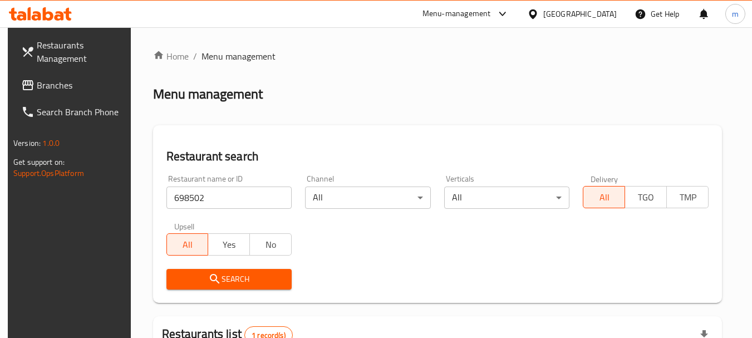
scroll to position [159, 0]
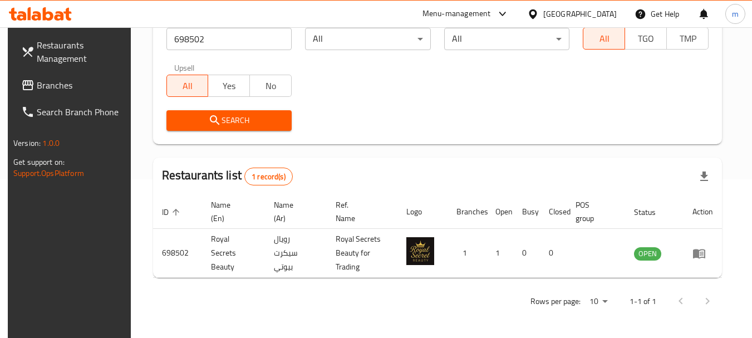
click at [543, 13] on div at bounding box center [535, 14] width 16 height 12
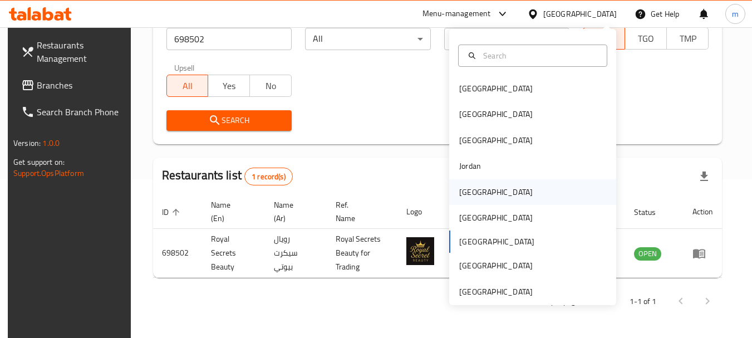
click at [459, 194] on div "[GEOGRAPHIC_DATA]" at bounding box center [495, 192] width 73 height 12
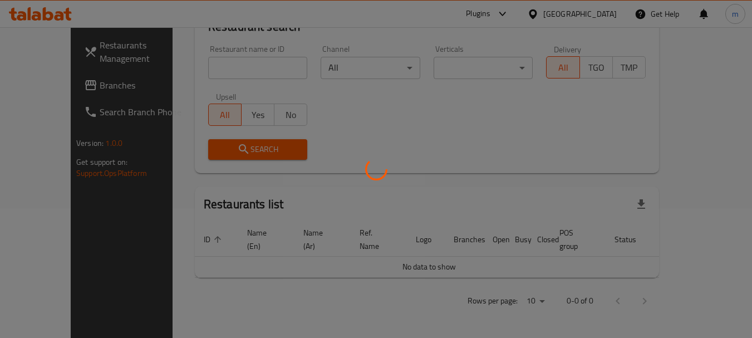
scroll to position [117, 0]
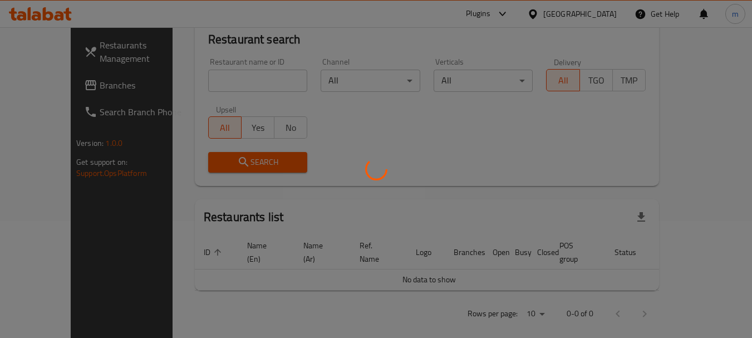
click at [71, 84] on div at bounding box center [376, 169] width 752 height 338
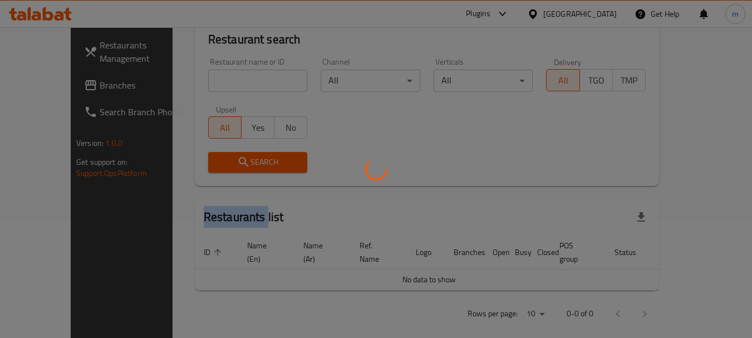
click at [71, 84] on div at bounding box center [376, 169] width 752 height 338
click at [56, 87] on div at bounding box center [376, 169] width 752 height 338
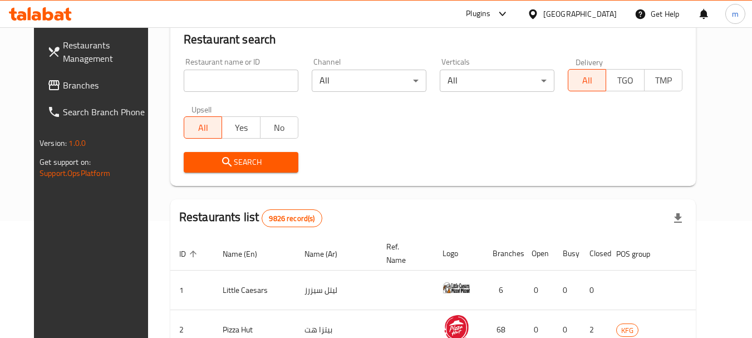
scroll to position [159, 0]
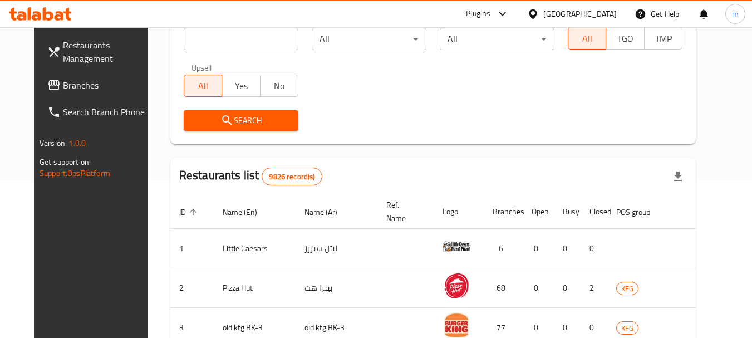
click at [51, 94] on link "Branches" at bounding box center [98, 85] width 121 height 27
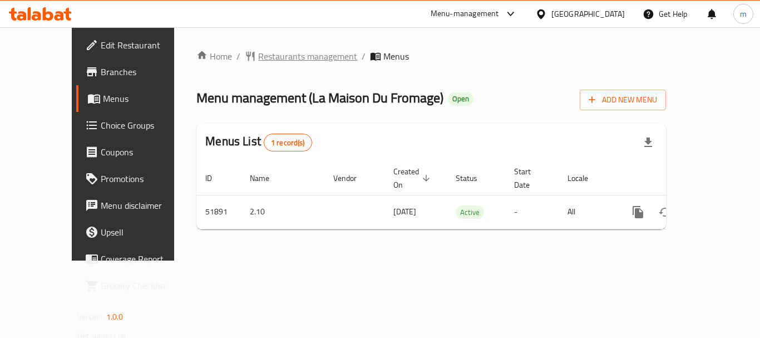
click at [258, 56] on span "Restaurants management" at bounding box center [307, 56] width 99 height 13
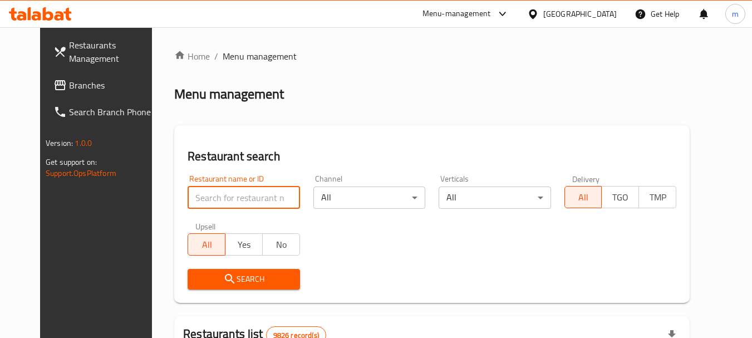
click at [214, 190] on input "search" at bounding box center [244, 197] width 112 height 22
paste input "25874"
type input "25874"
click button "Search" at bounding box center [244, 279] width 112 height 21
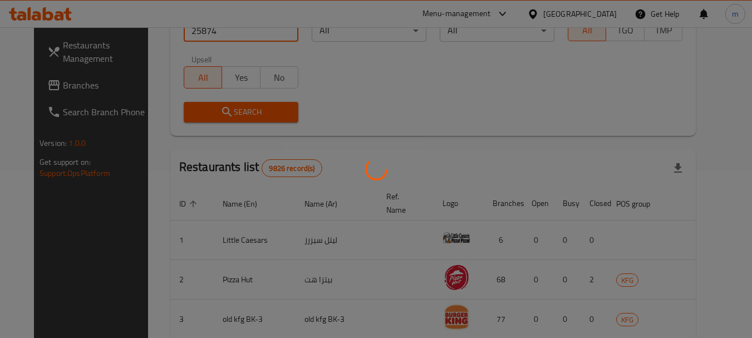
scroll to position [149, 0]
